Goal: Information Seeking & Learning: Learn about a topic

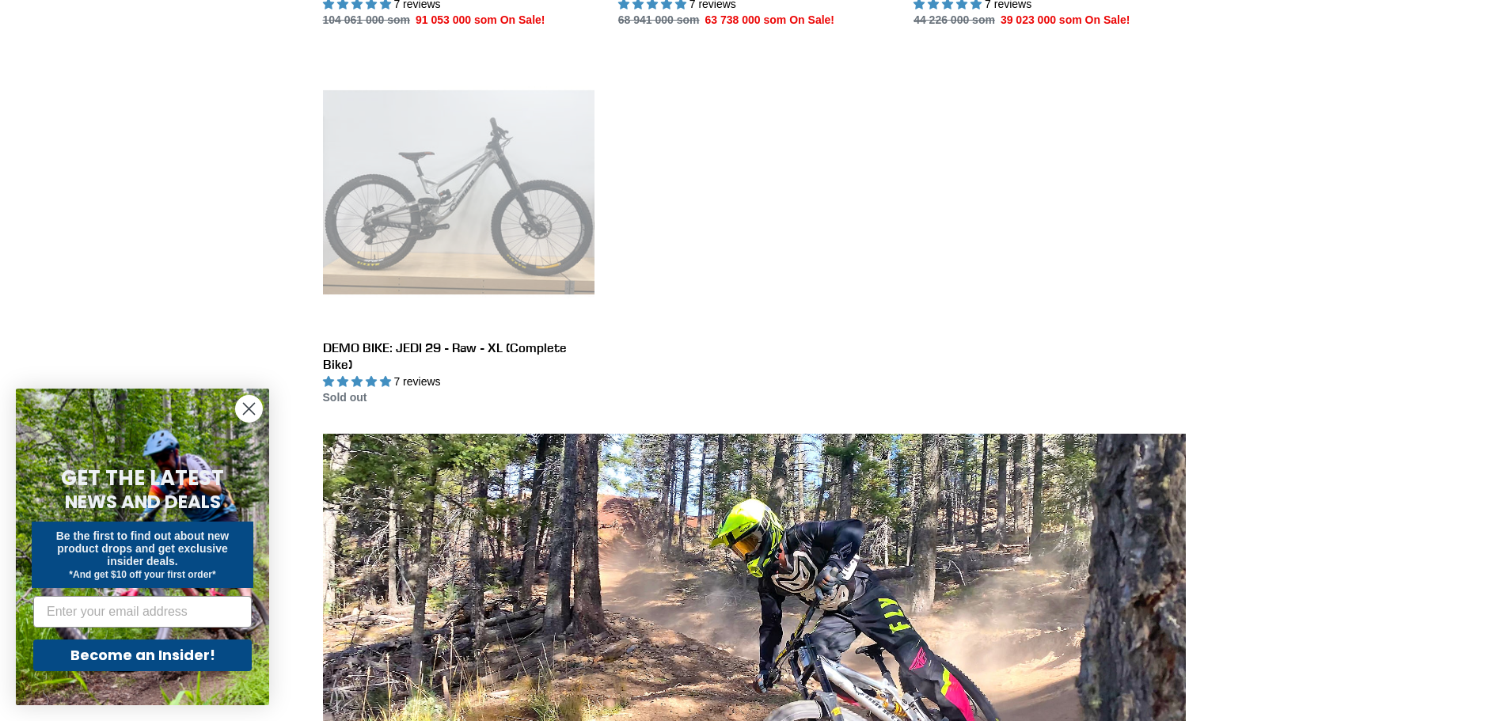
scroll to position [213, 0]
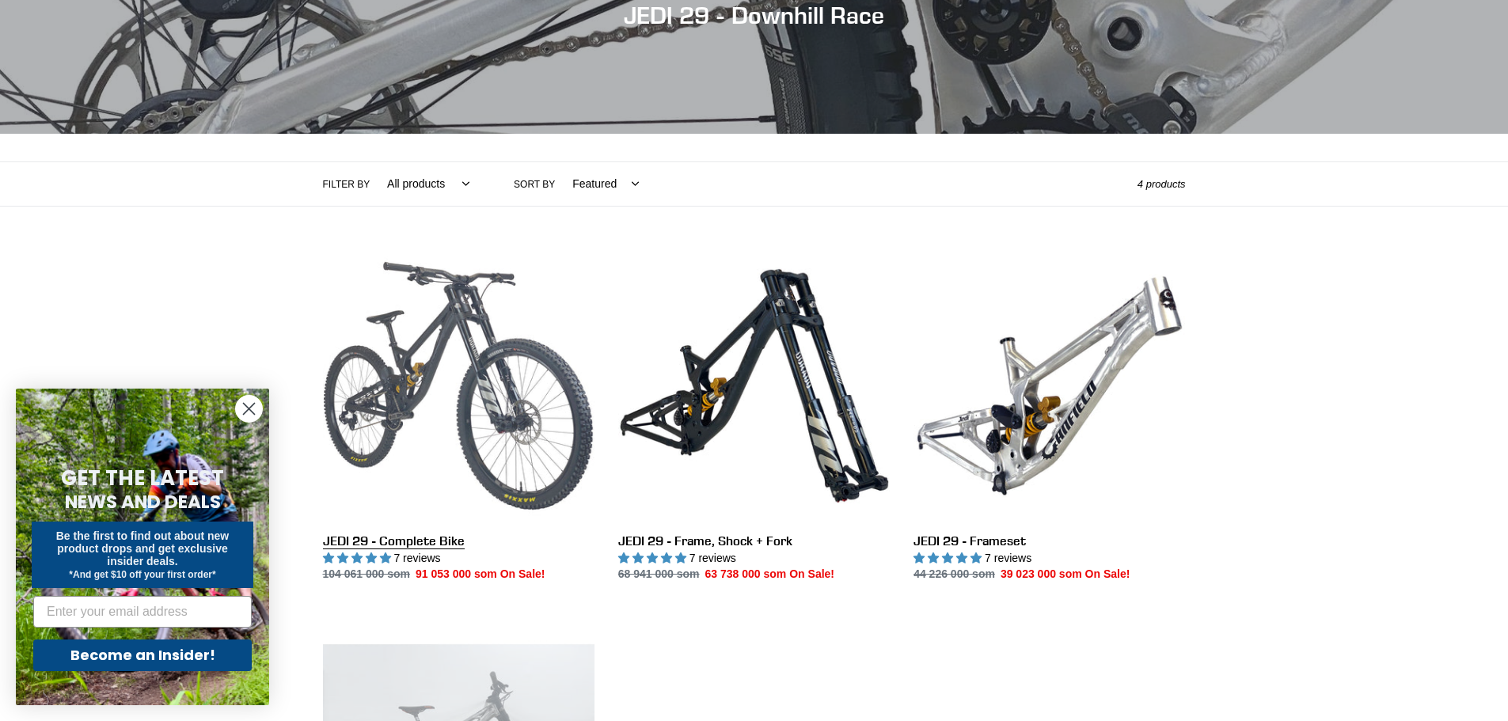
click at [473, 367] on link "JEDI 29 - Complete Bike" at bounding box center [459, 416] width 272 height 333
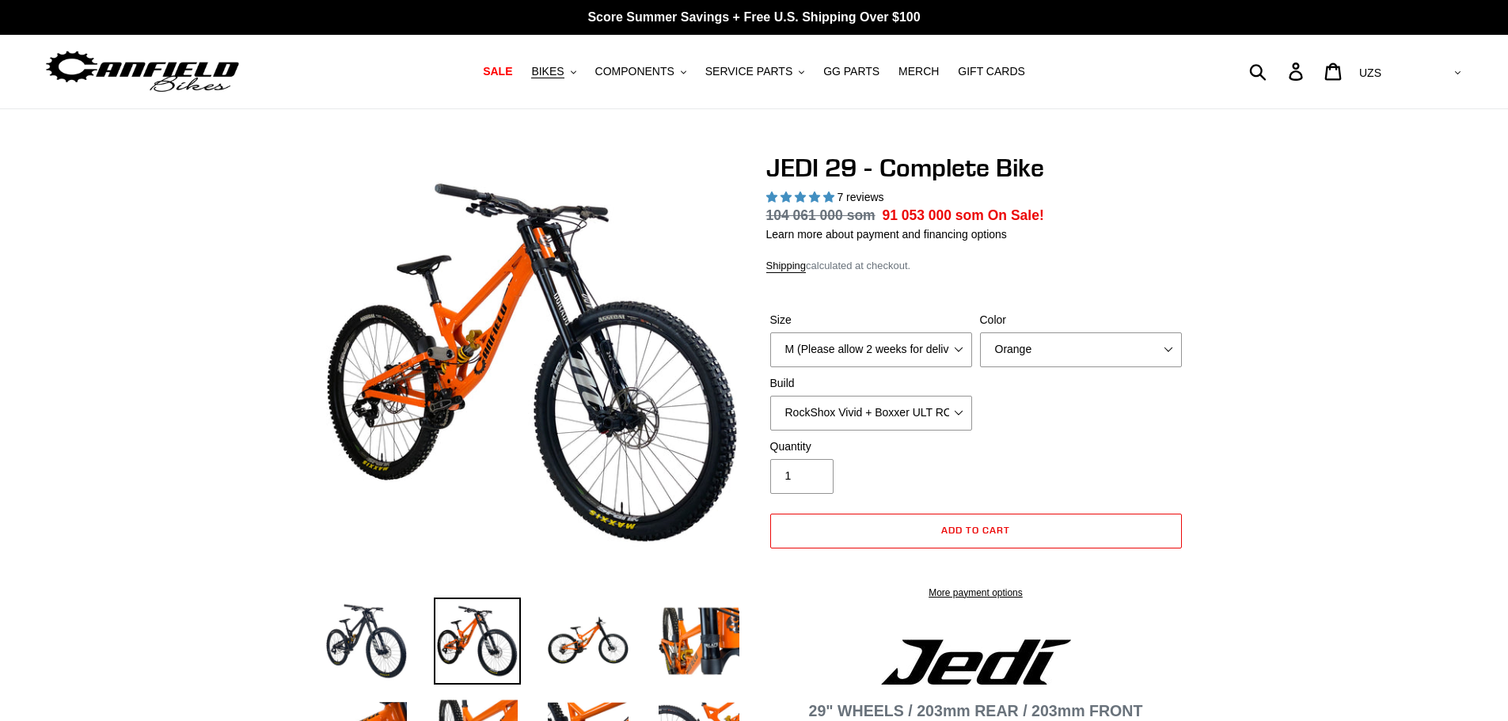
select select "highest-rating"
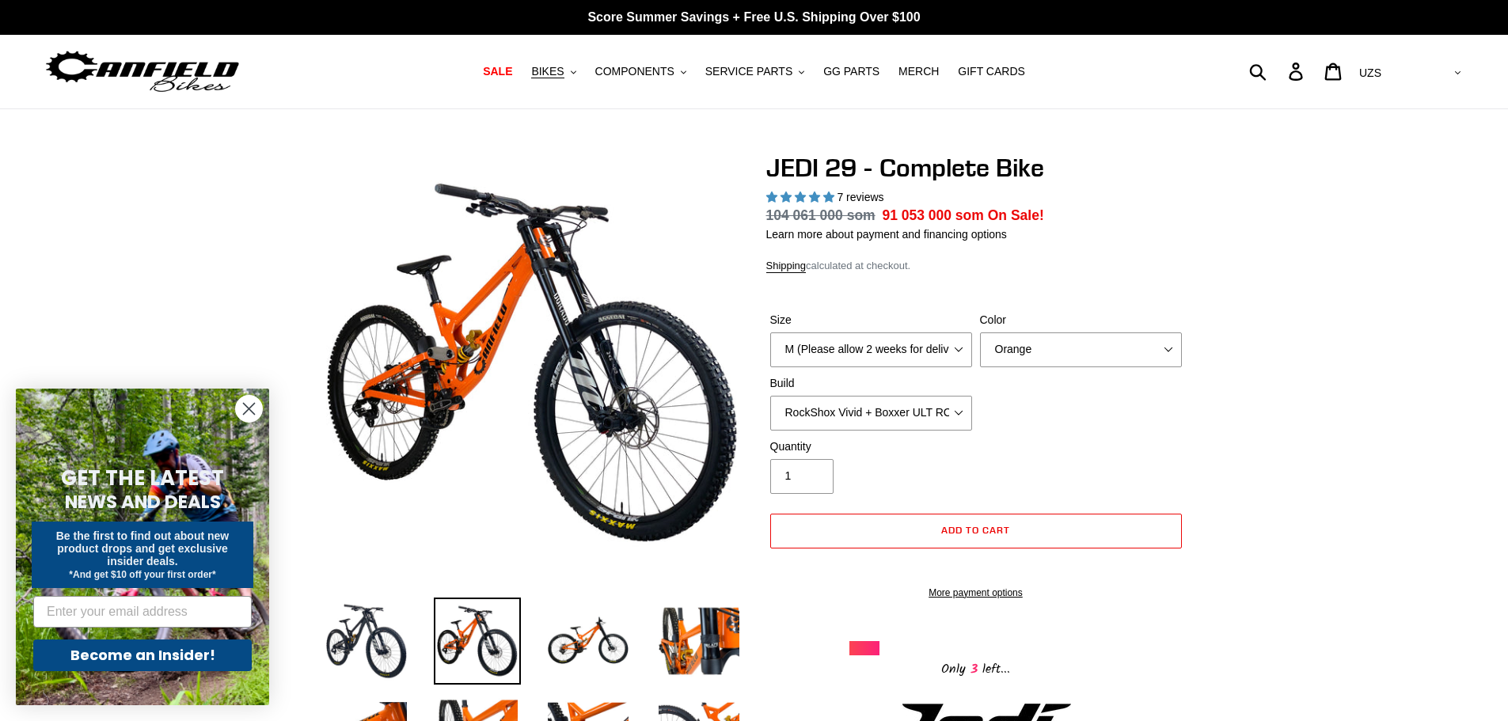
scroll to position [79, 0]
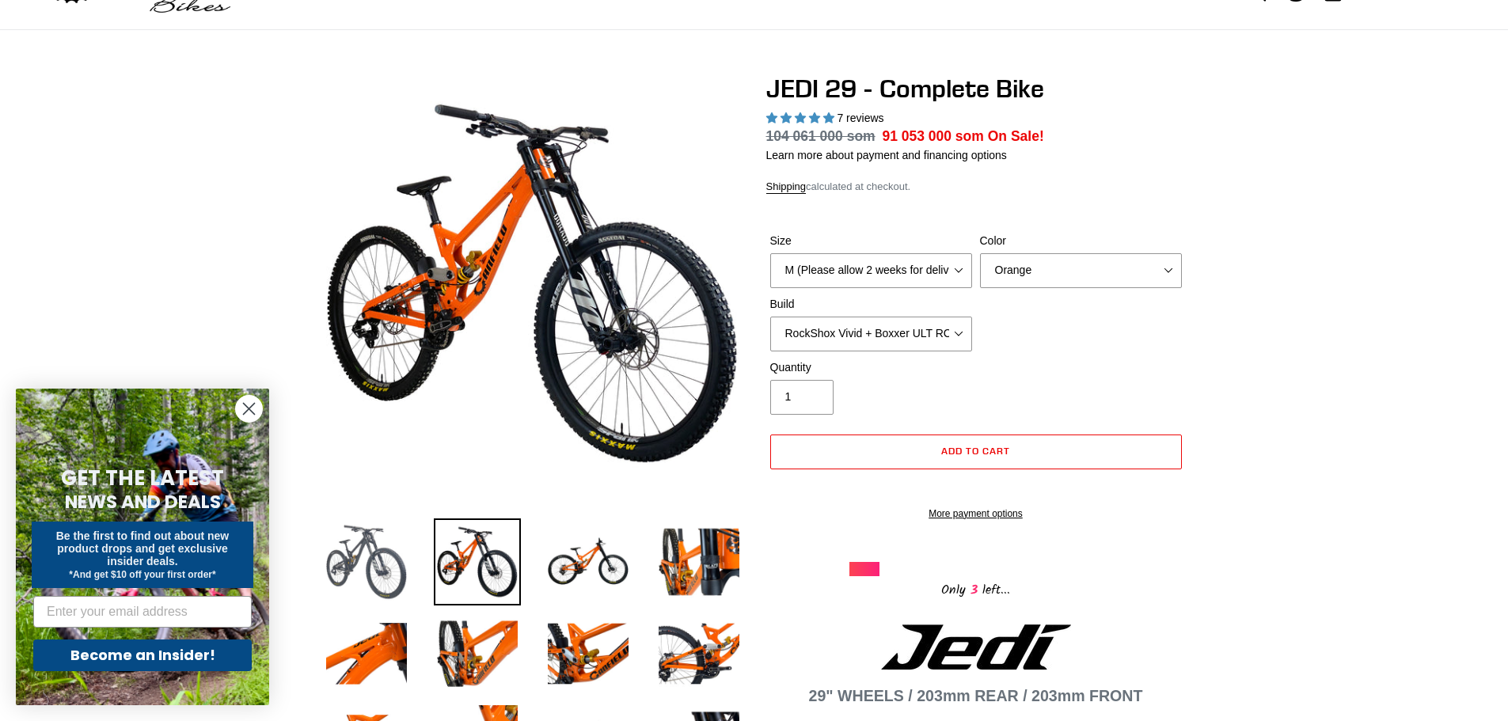
click at [393, 553] on img at bounding box center [366, 562] width 87 height 87
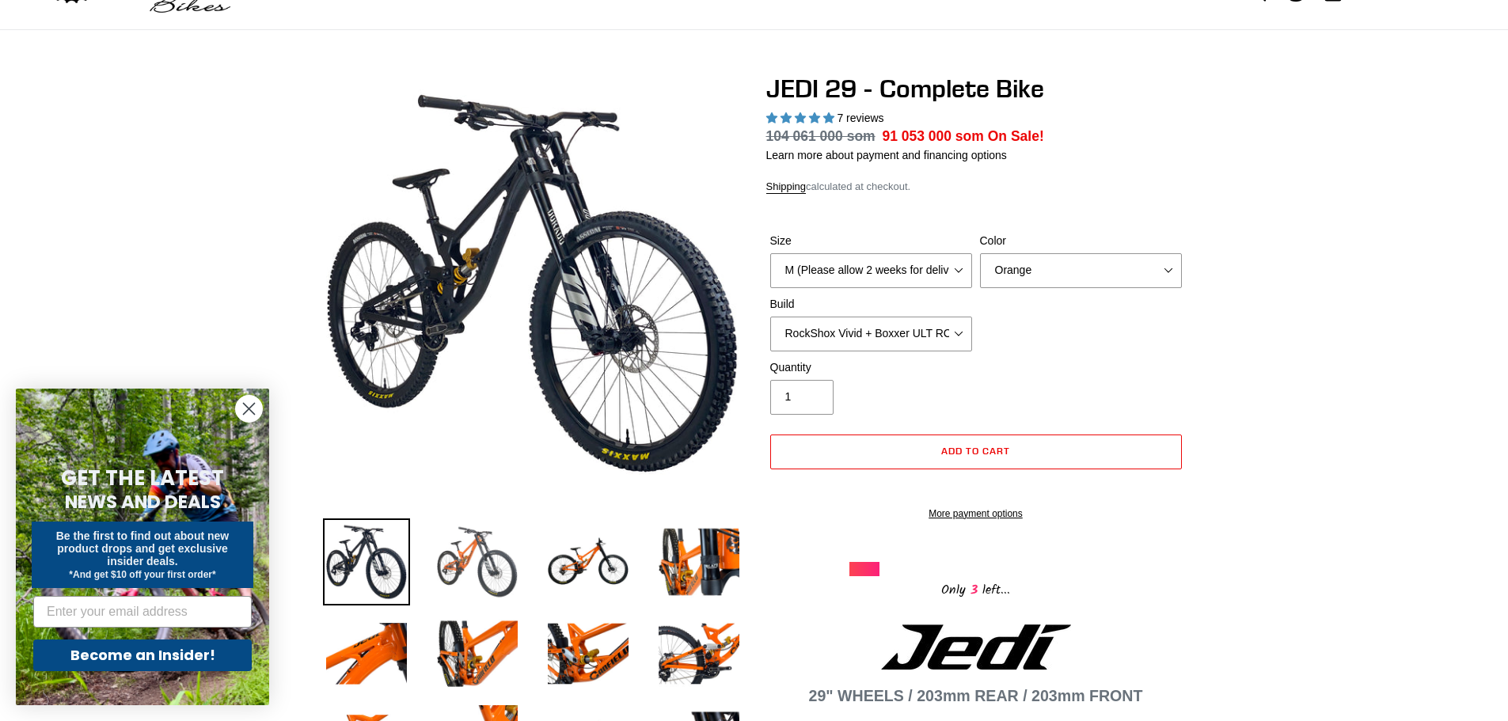
click at [479, 550] on img at bounding box center [477, 562] width 87 height 87
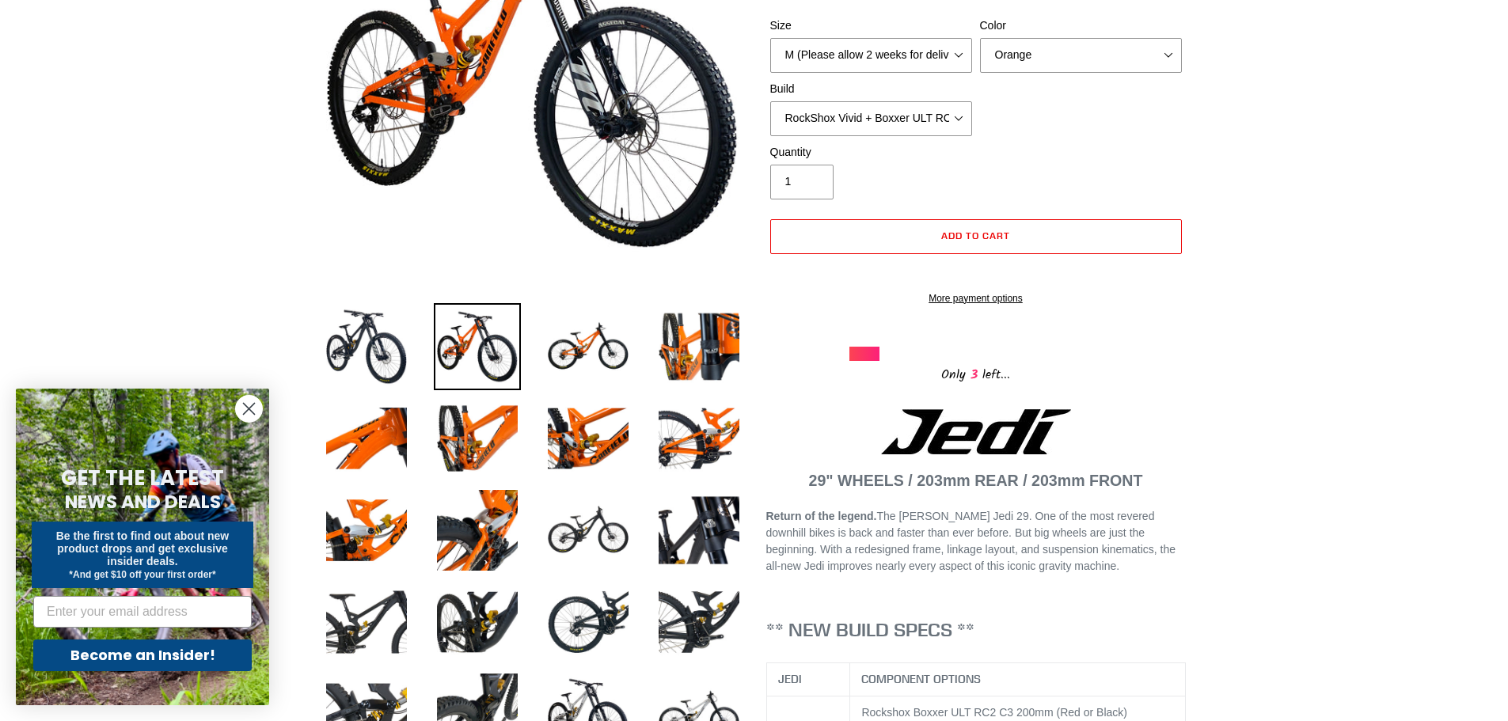
scroll to position [317, 0]
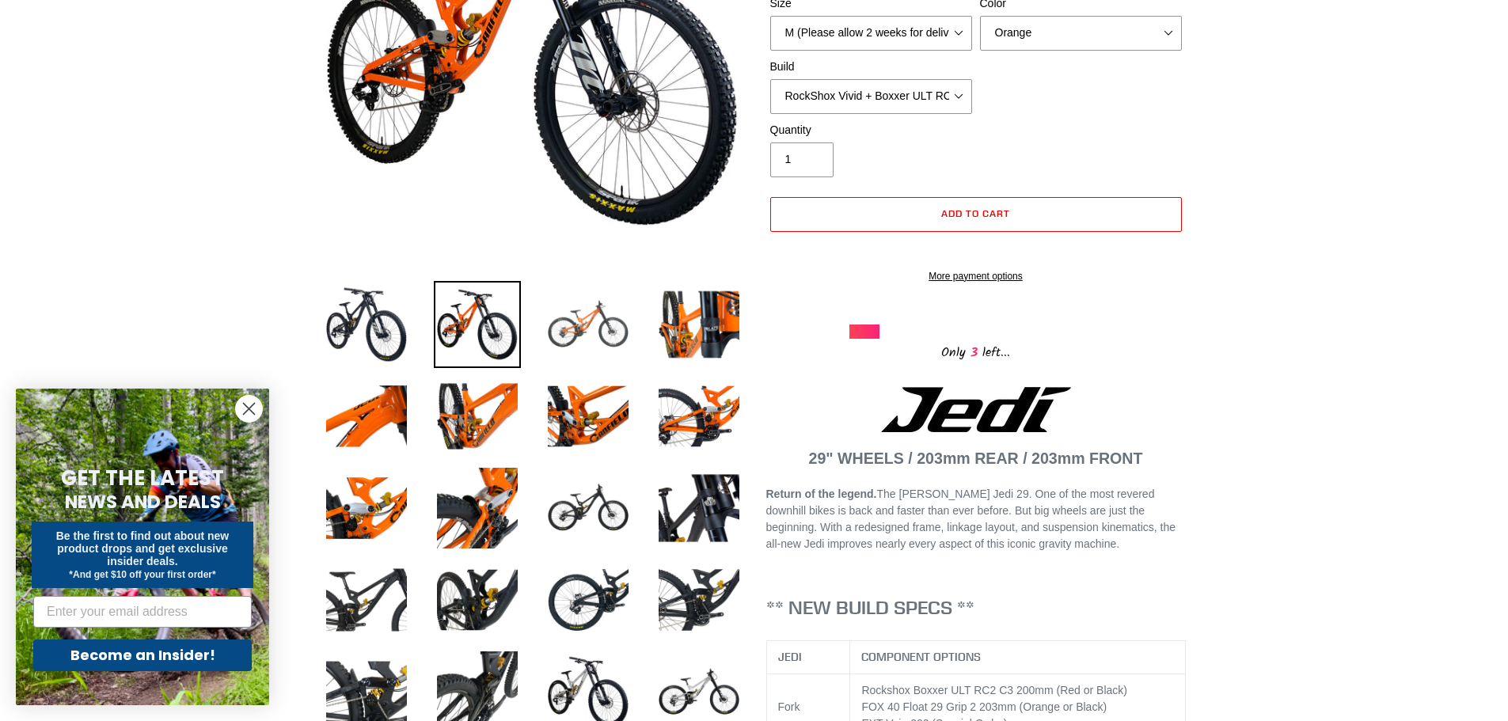
click at [576, 335] on img at bounding box center [588, 324] width 87 height 87
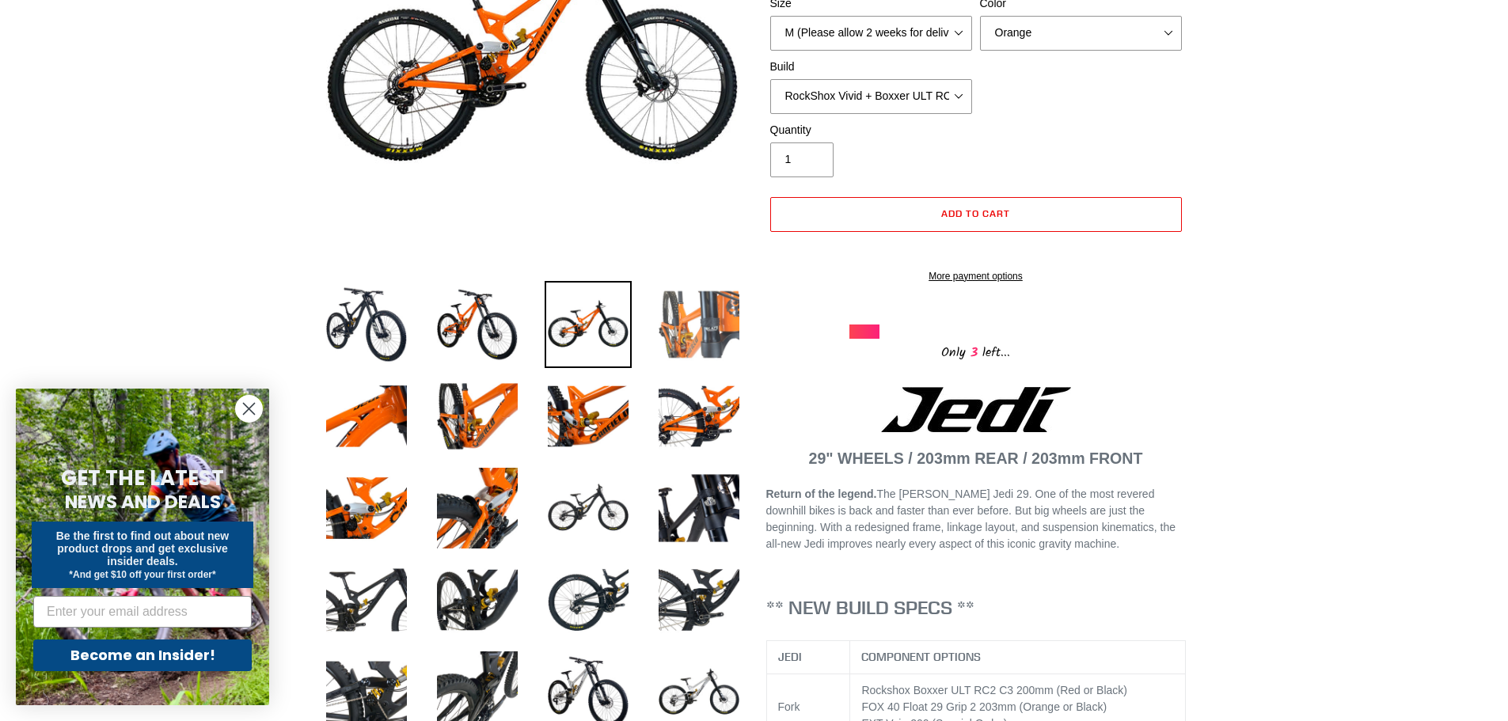
click at [671, 321] on img at bounding box center [698, 324] width 87 height 87
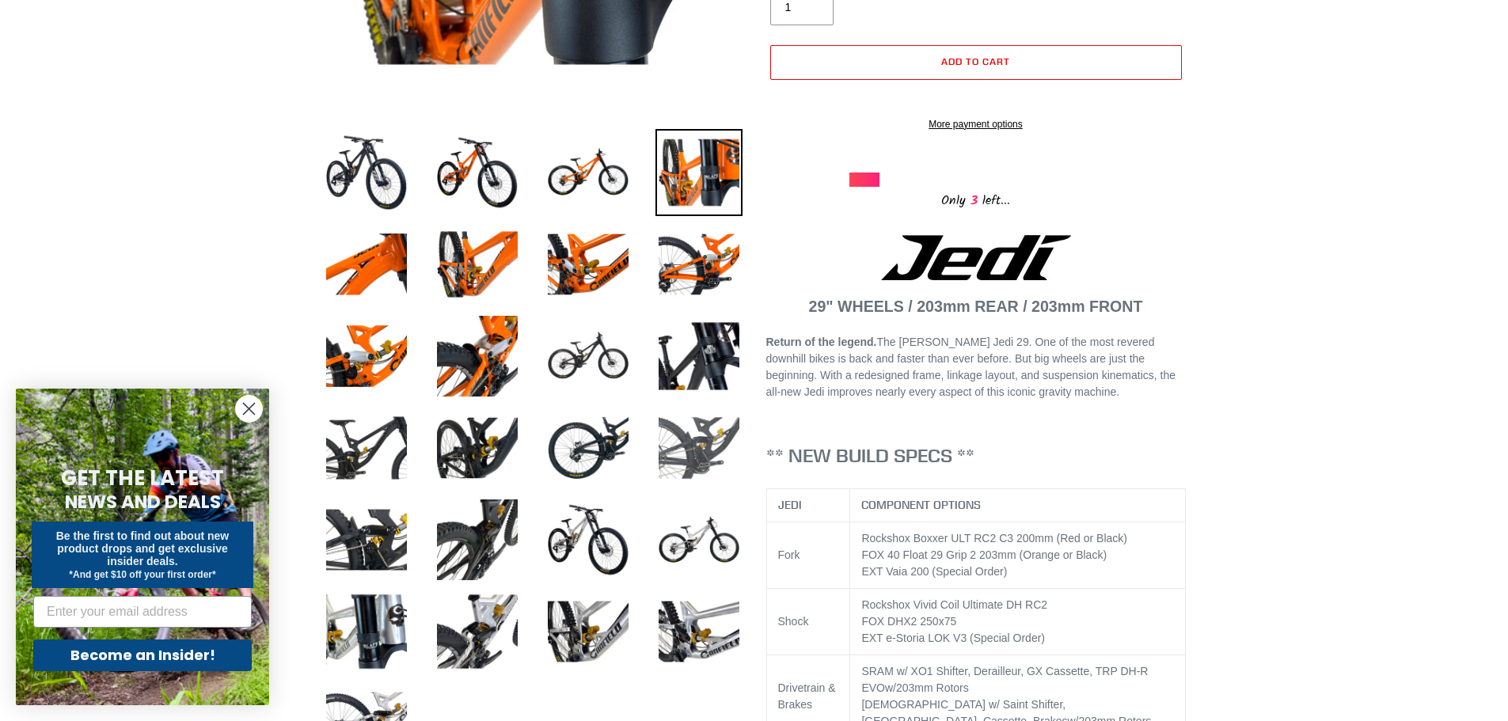
scroll to position [475, 0]
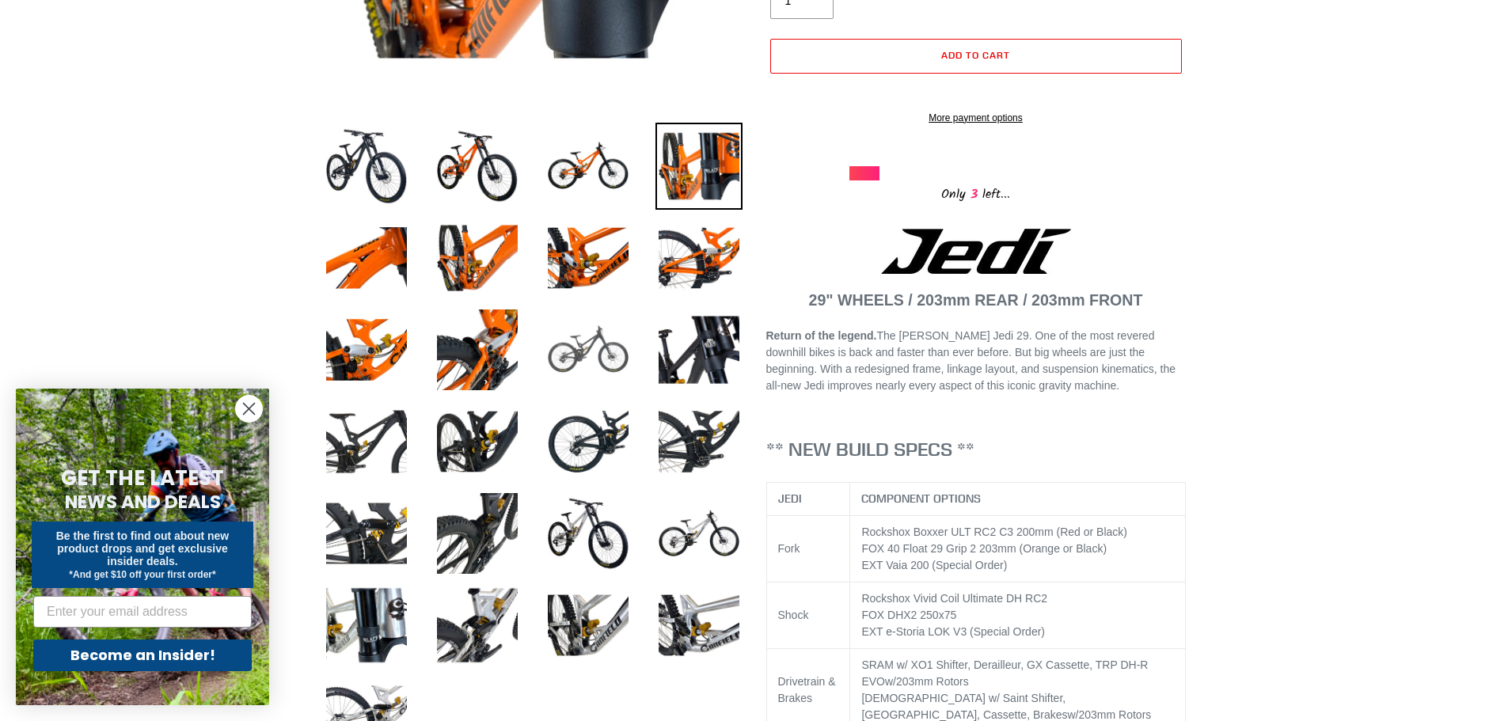
click at [618, 351] on img at bounding box center [588, 349] width 87 height 87
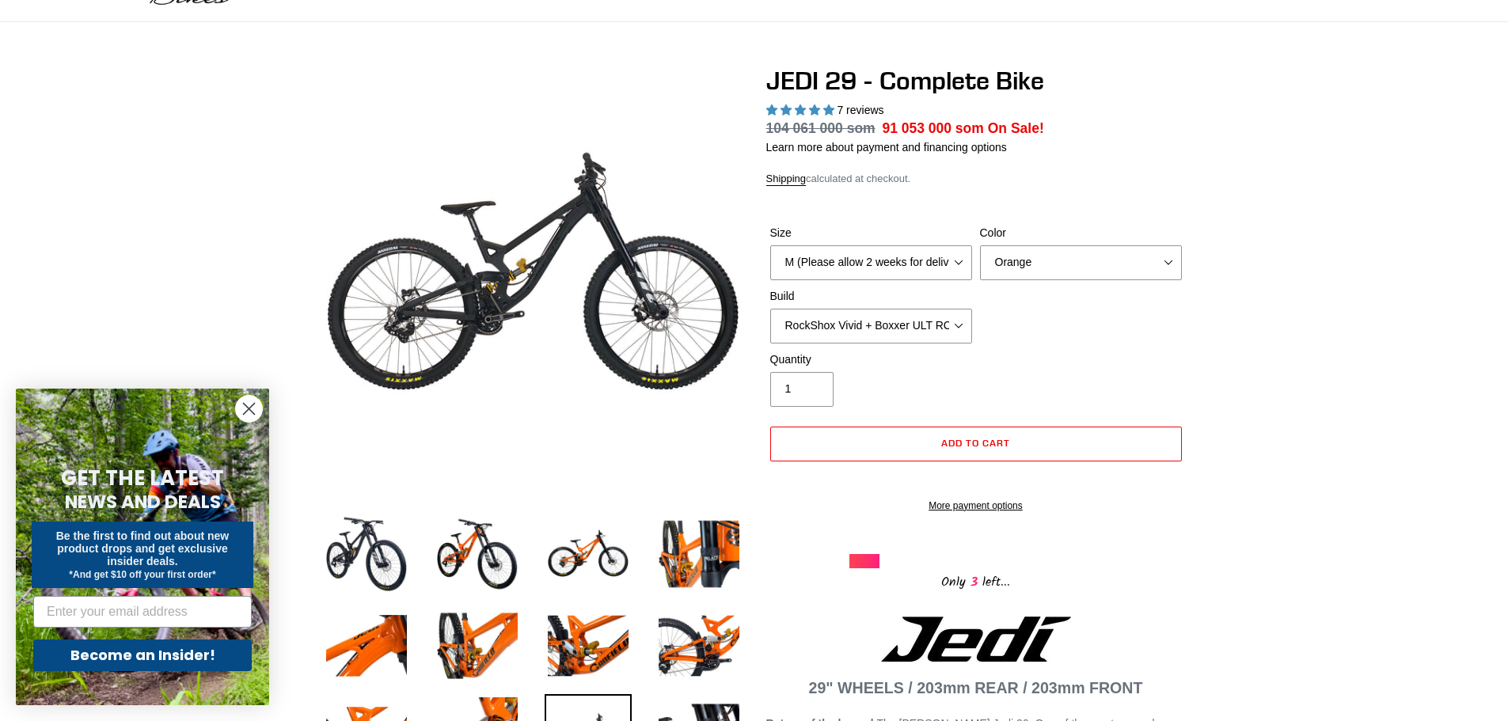
scroll to position [0, 0]
